Goal: Task Accomplishment & Management: Use online tool/utility

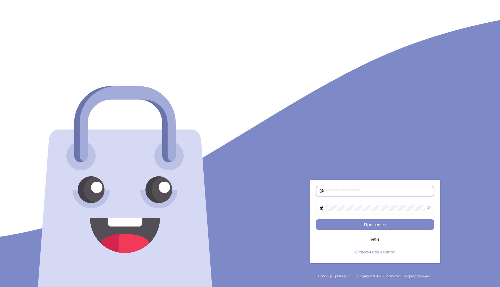
click at [345, 191] on input "text" at bounding box center [378, 191] width 106 height 6
click at [374, 193] on input "text" at bounding box center [378, 191] width 106 height 6
paste input "**********"
type input "**********"
click at [353, 204] on span at bounding box center [375, 208] width 118 height 10
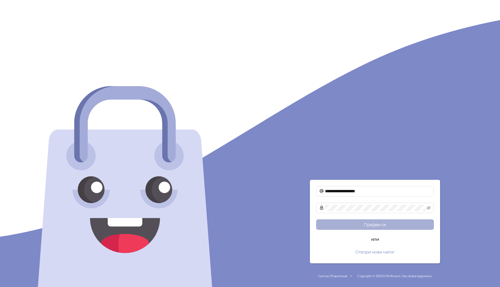
click at [359, 223] on button "Пријави се" at bounding box center [375, 225] width 118 height 10
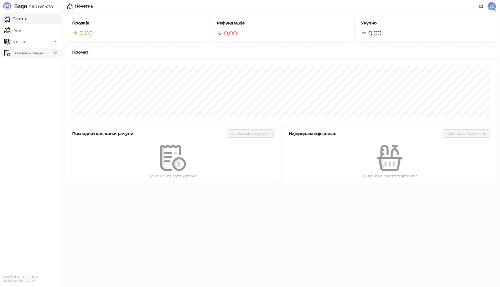
click at [13, 51] on span "Фискални рачуни" at bounding box center [29, 53] width 32 height 10
click at [27, 64] on link "Издати рачуни" at bounding box center [23, 64] width 35 height 10
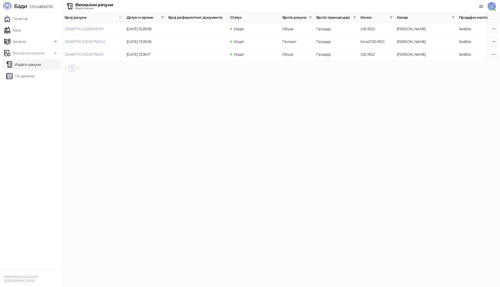
click at [237, 76] on html "[PERSON_NAME] 3.11.0-b80b730 Почетна Каса Каталог Фискални рачуни Издати рачуни…" at bounding box center [250, 38] width 500 height 76
click at [20, 30] on link "Каса" at bounding box center [12, 30] width 16 height 10
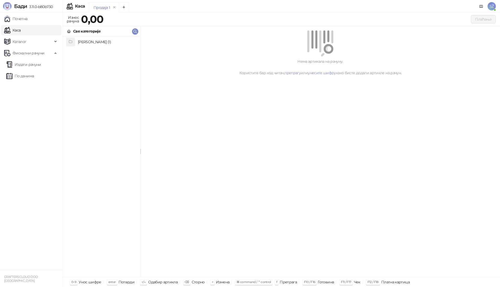
click at [93, 42] on h4 "[PERSON_NAME] (1)" at bounding box center [107, 42] width 58 height 8
click at [93, 42] on h4 "Mesečni zakup - [PERSON_NAME] 98" at bounding box center [107, 42] width 58 height 8
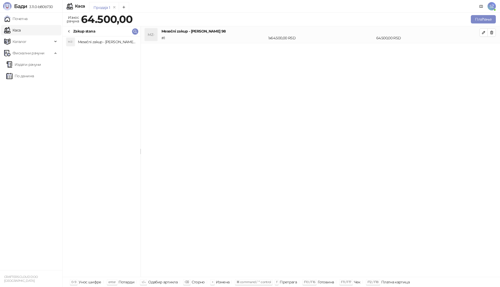
click at [340, 120] on div "MZ- Mesečni zakup - [PERSON_NAME] 98 # 1 1 x 64.500,00 RSD 64.500,00 RSD" at bounding box center [321, 151] width 360 height 251
drag, startPoint x: 111, startPoint y: 106, endPoint x: 101, endPoint y: 101, distance: 11.4
click at [111, 106] on div "MZ- Mesečni zakup - [PERSON_NAME] 98" at bounding box center [102, 156] width 78 height 241
click at [15, 41] on span "Каталог" at bounding box center [20, 41] width 14 height 10
click at [19, 75] on link "Артикли" at bounding box center [18, 76] width 24 height 10
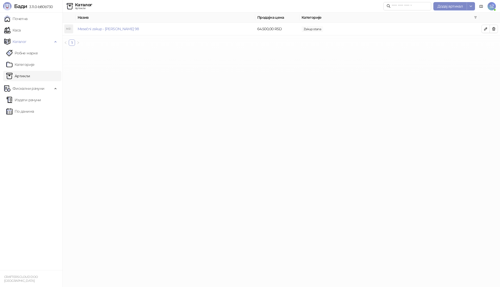
click at [263, 50] on html "[PERSON_NAME] 3.11.0-b80b730 Почетна Каса Каталог Робне марке Категорије Артикл…" at bounding box center [250, 25] width 500 height 50
click at [446, 6] on span "Додај артикал" at bounding box center [450, 6] width 25 height 5
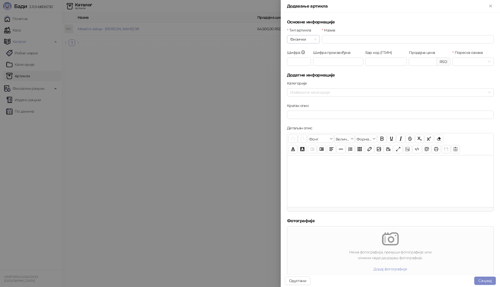
click at [316, 40] on div "Физички" at bounding box center [303, 39] width 33 height 8
click at [353, 39] on input "Назив" at bounding box center [408, 39] width 172 height 8
click at [311, 42] on span "Физички" at bounding box center [303, 39] width 27 height 8
click at [293, 68] on div "Услуга" at bounding box center [303, 67] width 24 height 6
click at [336, 34] on div "Назив" at bounding box center [408, 31] width 172 height 8
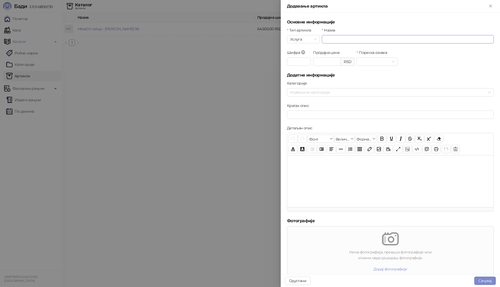
click at [333, 39] on input "Назив" at bounding box center [408, 39] width 172 height 8
type input "**********"
click at [430, 71] on div "Шифра Продајна цена RSD Пореска ознака" at bounding box center [390, 61] width 209 height 22
click at [390, 64] on span at bounding box center [377, 62] width 35 height 8
click at [386, 71] on div "Без ПДВ - Г ( 0,00 %)" at bounding box center [388, 72] width 57 height 6
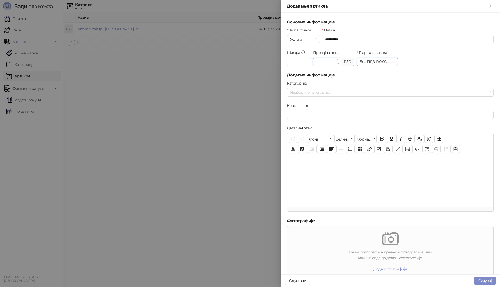
click at [322, 62] on input "Продајна цена" at bounding box center [326, 62] width 27 height 8
type input "****"
click at [444, 64] on div "Шифра Продајна цена **** RSD Пореска ознака Без ПДВ - Г ( 0,00 %)" at bounding box center [390, 61] width 209 height 22
click at [295, 61] on input "Шифра" at bounding box center [299, 62] width 24 height 8
click at [472, 58] on div "Шифра Продајна цена **** RSD Пореска ознака Без ПДВ - Г ( 0,00 %)" at bounding box center [390, 61] width 209 height 22
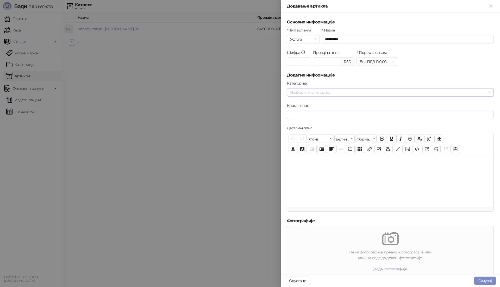
click at [352, 89] on div at bounding box center [387, 92] width 199 height 7
click at [312, 106] on span "Zakup stana" at bounding box center [395, 103] width 188 height 6
click at [210, 105] on div at bounding box center [250, 143] width 500 height 287
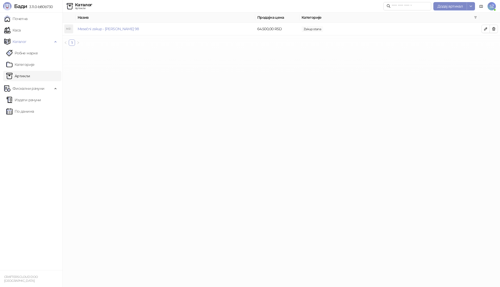
click at [417, 50] on html "[PERSON_NAME] 3.11.0-b80b730 Почетна Каса Каталог Робне марке Категорије Артикл…" at bounding box center [250, 25] width 500 height 50
drag, startPoint x: 417, startPoint y: 84, endPoint x: 421, endPoint y: 76, distance: 8.3
click at [418, 50] on html "[PERSON_NAME] 3.11.0-b80b730 Почетна Каса Каталог Робне марке Категорије Артикл…" at bounding box center [250, 25] width 500 height 50
click at [460, 4] on span "Додај артикал" at bounding box center [450, 6] width 25 height 5
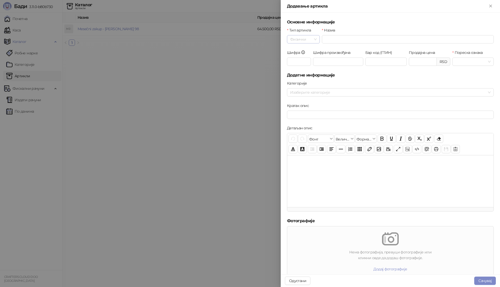
click at [314, 40] on span "Физички" at bounding box center [303, 39] width 27 height 8
click at [297, 66] on div "Услуга" at bounding box center [303, 67] width 24 height 6
click at [337, 38] on input "Назив" at bounding box center [408, 39] width 172 height 8
type input "****"
click at [354, 37] on input "****" at bounding box center [408, 39] width 172 height 8
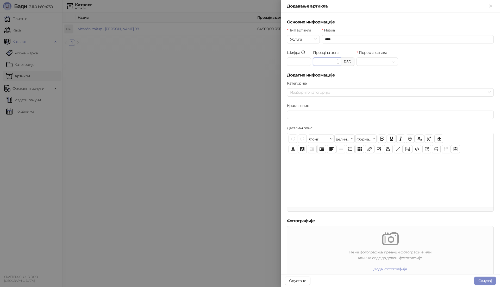
click at [327, 60] on input "Продајна цена" at bounding box center [326, 62] width 27 height 8
type input "****"
click at [380, 61] on input "Пореска ознака" at bounding box center [375, 62] width 30 height 8
click at [376, 71] on div "Без ПДВ - Г ( 0,00 %)" at bounding box center [388, 72] width 57 height 6
click at [353, 90] on div at bounding box center [387, 92] width 199 height 7
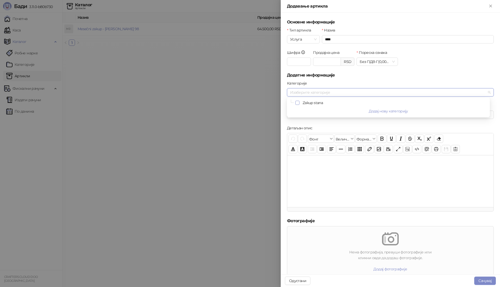
click at [299, 102] on span "Select Zakup stana" at bounding box center [297, 103] width 4 height 4
click at [351, 125] on div "Кратак опис" at bounding box center [390, 114] width 209 height 22
click at [314, 114] on input "Кратак опис" at bounding box center [390, 115] width 207 height 8
type input "****"
click at [341, 191] on div at bounding box center [390, 181] width 206 height 52
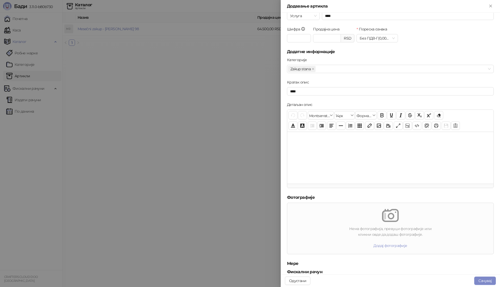
scroll to position [47, 0]
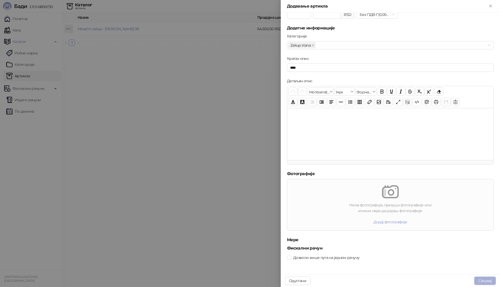
click at [485, 279] on button "Сачувај" at bounding box center [485, 281] width 22 height 8
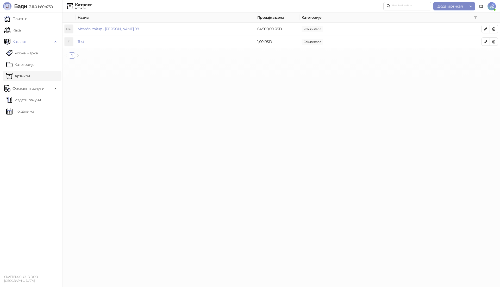
click at [222, 63] on html "[PERSON_NAME] 3.11.0-b80b730 Почетна Каса Каталог Робне марке Категорије Артикл…" at bounding box center [250, 31] width 500 height 63
click at [21, 31] on link "Каса" at bounding box center [12, 30] width 16 height 10
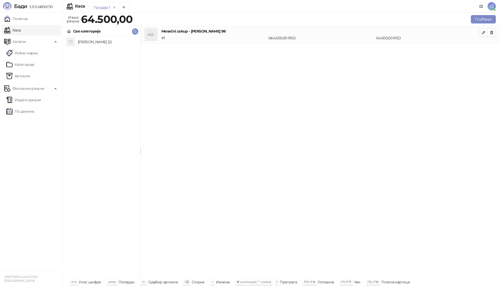
click at [82, 42] on h4 "[PERSON_NAME] (2)" at bounding box center [107, 42] width 58 height 8
click at [79, 55] on h4 "Test" at bounding box center [107, 52] width 58 height 8
click at [493, 33] on icon "button" at bounding box center [492, 32] width 4 height 4
click at [357, 89] on div "T Test # 2 1 x 1,00 RSD 1,00 RSD" at bounding box center [321, 151] width 360 height 251
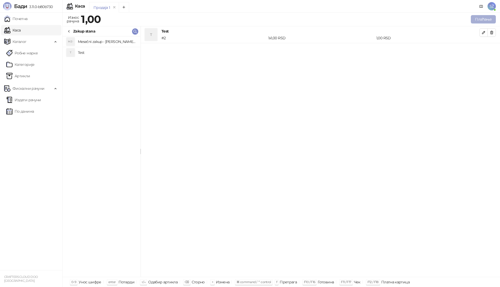
click at [480, 18] on button "Плаћање" at bounding box center [483, 19] width 25 height 8
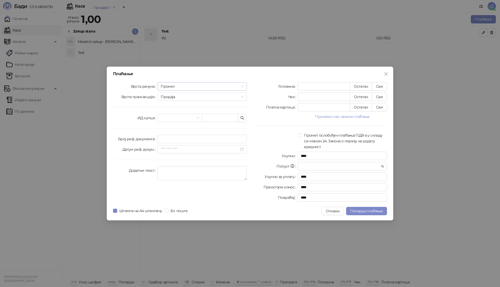
click at [193, 86] on span "Промет" at bounding box center [202, 87] width 83 height 8
click at [168, 111] on div "Обука" at bounding box center [202, 114] width 81 height 6
click at [115, 105] on div "Врста рачуна Обука Врста трансакције Продаја ИД купца [PERSON_NAME] реф. докуме…" at bounding box center [180, 143] width 140 height 122
click at [342, 116] on button "Прикажи све начине плаћања" at bounding box center [342, 117] width 89 height 6
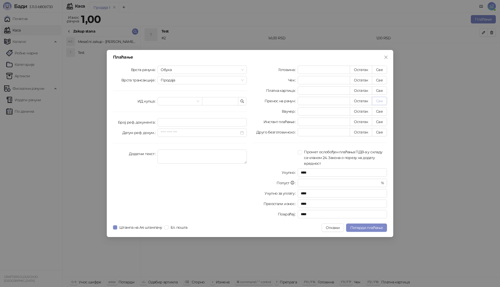
click at [385, 101] on button "Све" at bounding box center [379, 101] width 15 height 8
type input "*"
type input "****"
click at [273, 150] on div at bounding box center [275, 157] width 45 height 17
click at [155, 187] on div "Врста рачуна Обука Врста трансакције Продаја ИД купца [PERSON_NAME] реф. докуме…" at bounding box center [180, 143] width 140 height 155
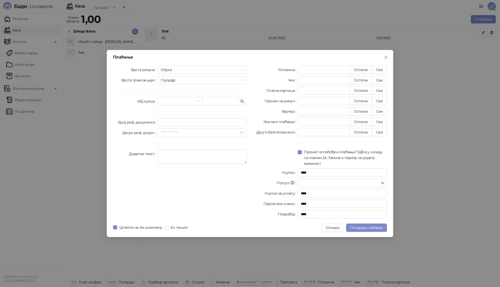
click at [211, 195] on div "Врста рачуна Обука Врста трансакције Продаја ИД купца [PERSON_NAME] реф. докуме…" at bounding box center [180, 143] width 140 height 155
click at [190, 79] on span "Продаја" at bounding box center [202, 80] width 83 height 8
click at [190, 78] on span "Продаја" at bounding box center [202, 80] width 83 height 8
click at [179, 203] on div "Врста рачуна Обука Врста трансакције Продаја Продаја ИД купца Број реф. докумен…" at bounding box center [180, 143] width 140 height 155
click at [366, 228] on span "Потврди плаћање" at bounding box center [366, 228] width 33 height 5
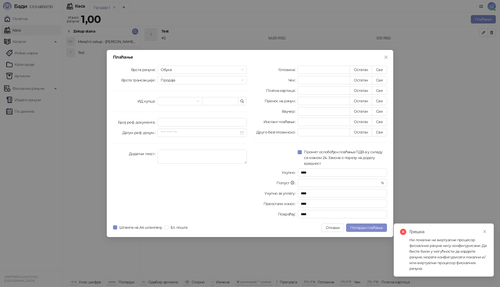
click at [436, 137] on div "Плаћање Врста рачуна Обука Врста трансакције Продаја ИД купца Број реф. докумен…" at bounding box center [250, 143] width 500 height 287
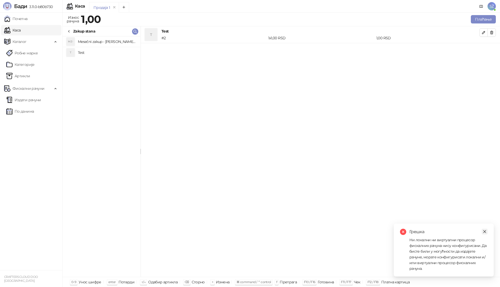
click at [486, 231] on icon "close" at bounding box center [485, 232] width 4 height 4
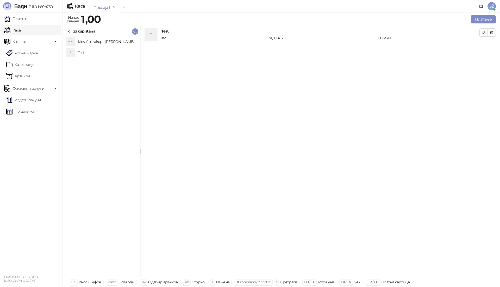
click at [492, 6] on span "SŽ" at bounding box center [492, 6] width 8 height 8
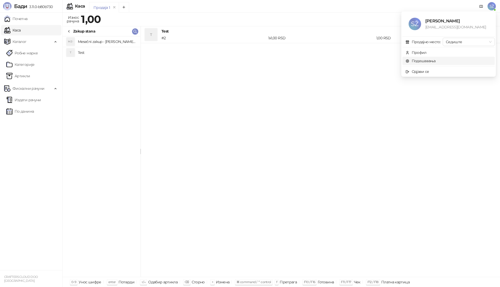
click at [421, 59] on link "Подешавања" at bounding box center [421, 61] width 30 height 5
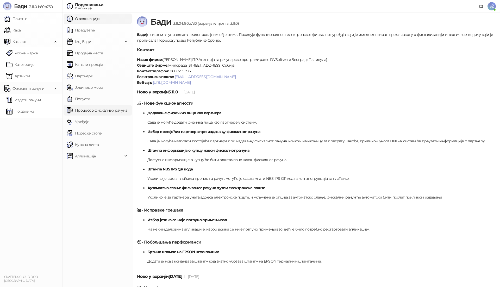
click at [85, 109] on link "Процесор фискалних рачуна" at bounding box center [97, 110] width 60 height 10
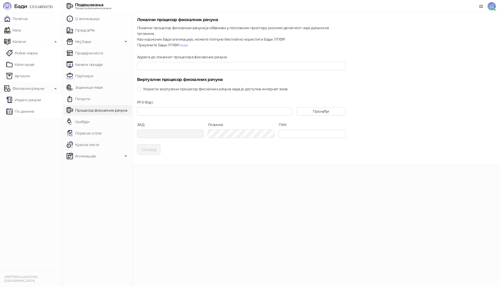
click at [204, 184] on main "Локални процесор фискалних рачуна Локални процесор фискалних рачуна је обавезан…" at bounding box center [316, 150] width 367 height 275
click at [144, 86] on span "Користи виртуални процесор фискалних рачуна када је доступна интернет веза" at bounding box center [215, 89] width 148 height 6
click at [211, 188] on main "Локални процесор фискалних рачуна Локални процесор фискалних рачуна је обавезан…" at bounding box center [316, 150] width 367 height 275
click at [206, 258] on main "Локални процесор фискалних рачуна Локални процесор фискалних рачуна је обавезан…" at bounding box center [316, 150] width 367 height 275
click at [151, 249] on main "Локални процесор фискалних рачуна Локални процесор фискалних рачуна је обавезан…" at bounding box center [316, 150] width 367 height 275
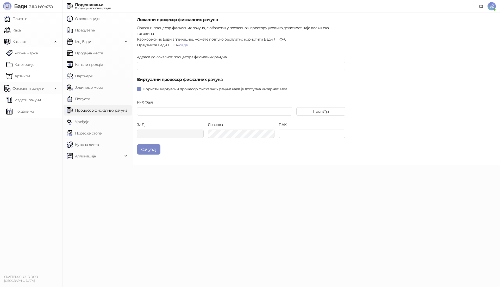
click at [205, 216] on main "Локални процесор фискалних рачуна Локални процесор фискалних рачуна је обавезан…" at bounding box center [316, 150] width 367 height 275
